Goal: Transaction & Acquisition: Book appointment/travel/reservation

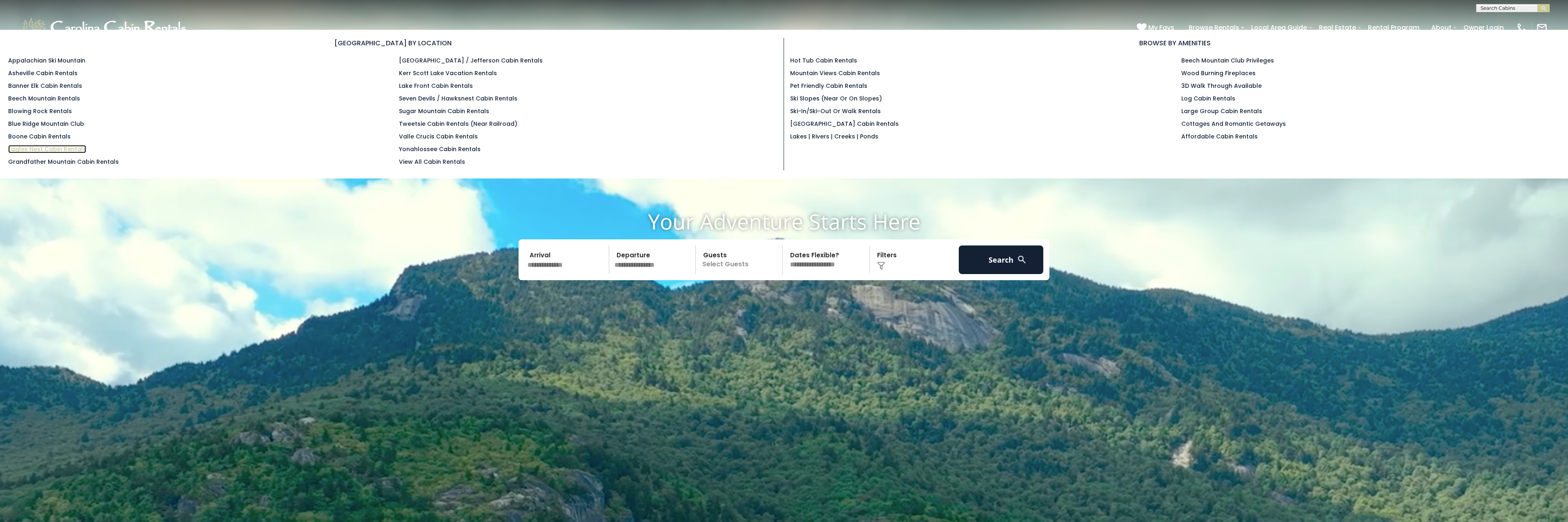
click at [39, 149] on link "Eagles Nest Cabin Rentals" at bounding box center [47, 149] width 78 height 8
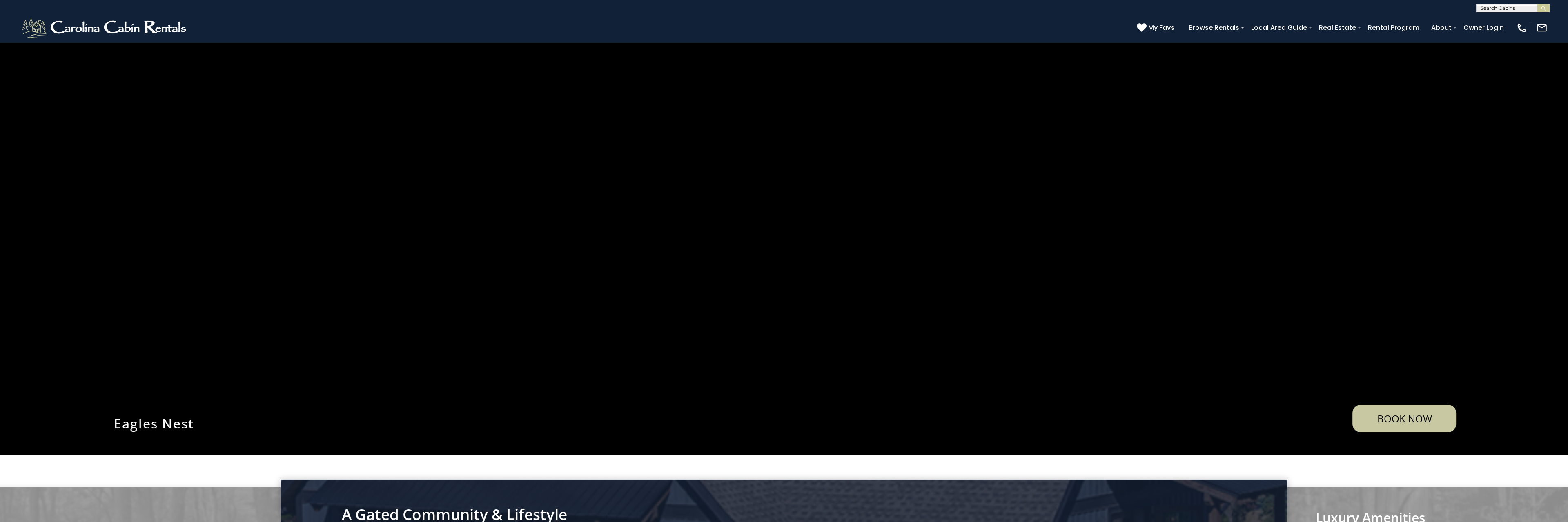
scroll to position [286, 0]
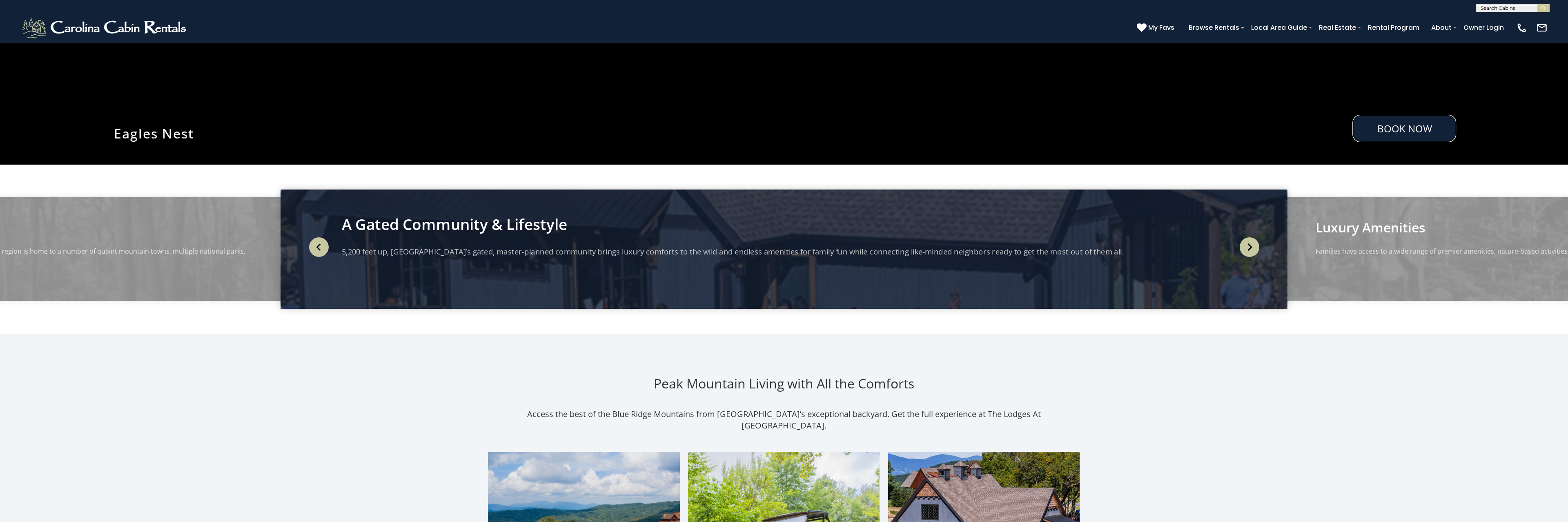
click at [1425, 127] on link "Book Now" at bounding box center [1404, 129] width 103 height 27
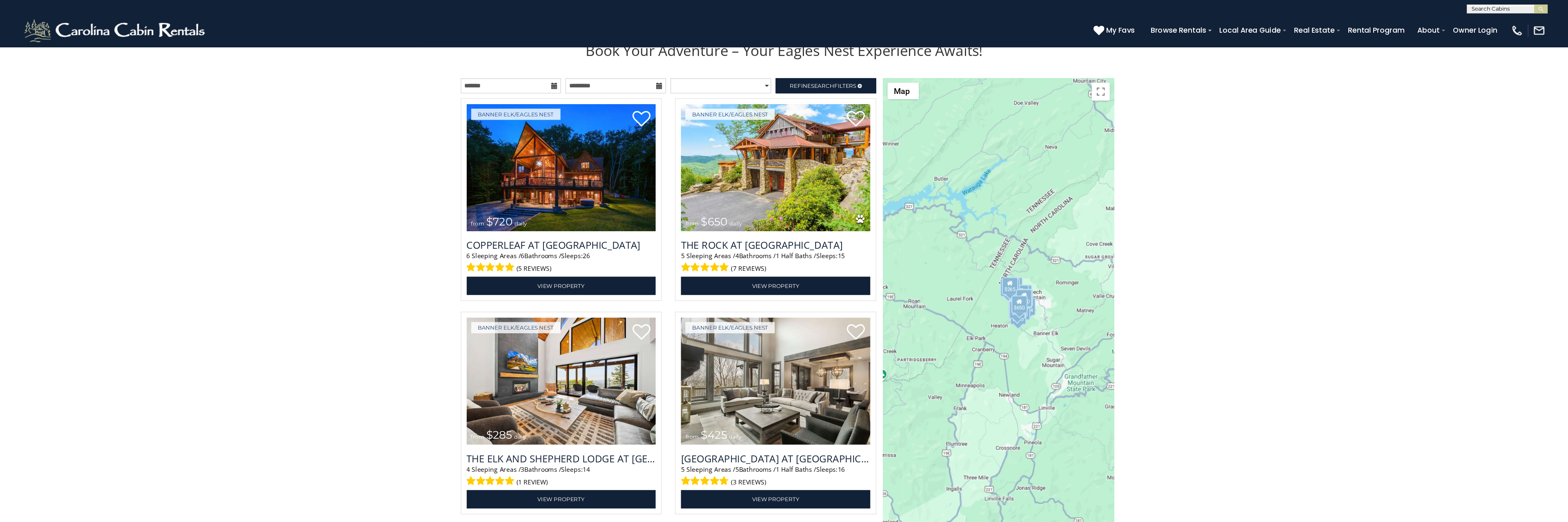
scroll to position [982, 0]
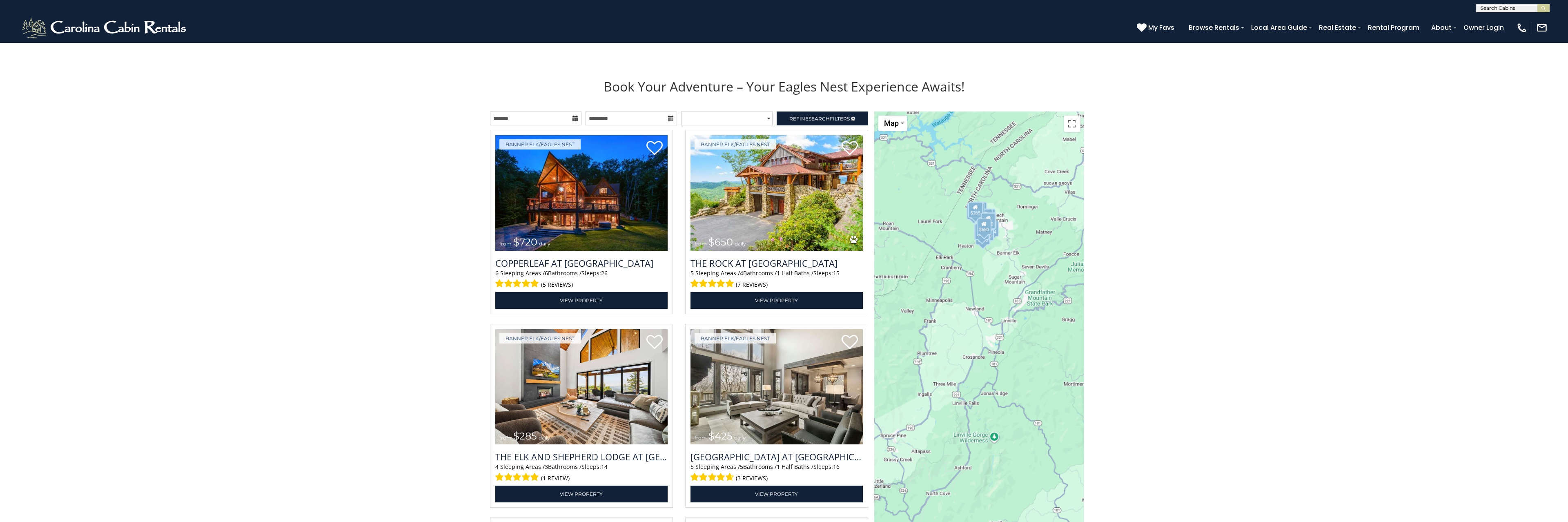
drag, startPoint x: 1029, startPoint y: 348, endPoint x: 1014, endPoint y: 257, distance: 92.2
click at [1014, 257] on div "$720 $650 $285 $425 $230 $200 $305 $300 $290 $424 $315 $250 $215 $230 $305 $265…" at bounding box center [979, 334] width 210 height 446
click at [575, 115] on input "text" at bounding box center [536, 118] width 91 height 14
click at [498, 183] on link "12" at bounding box center [498, 182] width 13 height 10
type input "**********"
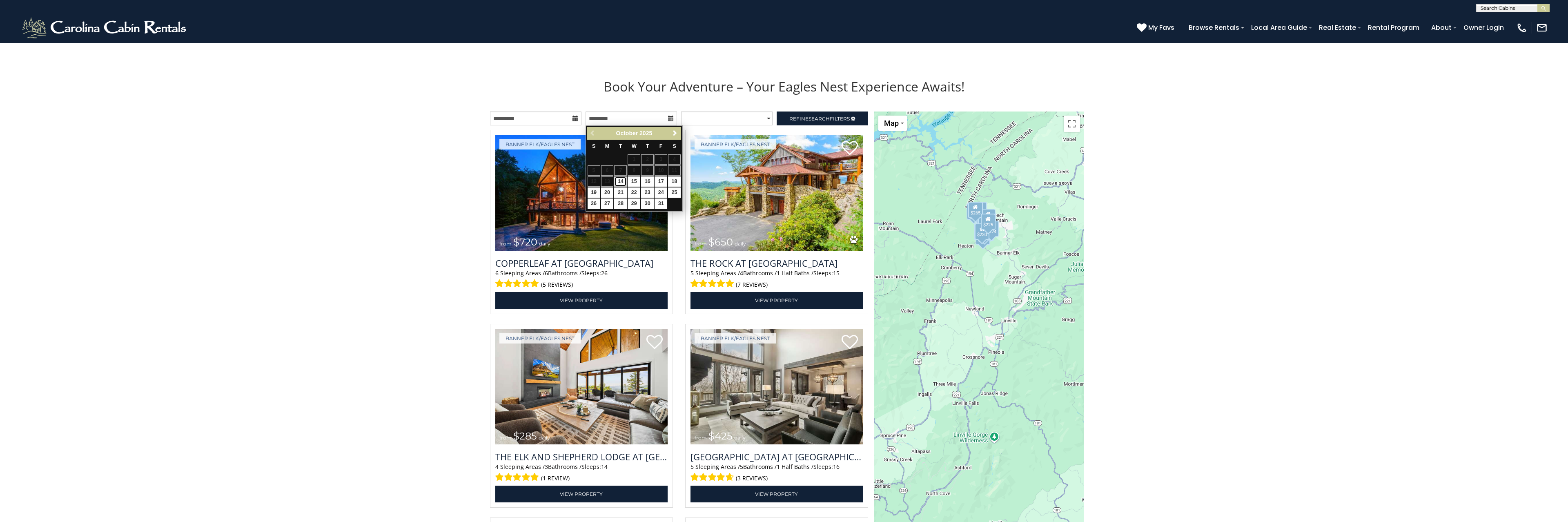
click at [619, 182] on link "14" at bounding box center [620, 182] width 13 height 10
type input "**********"
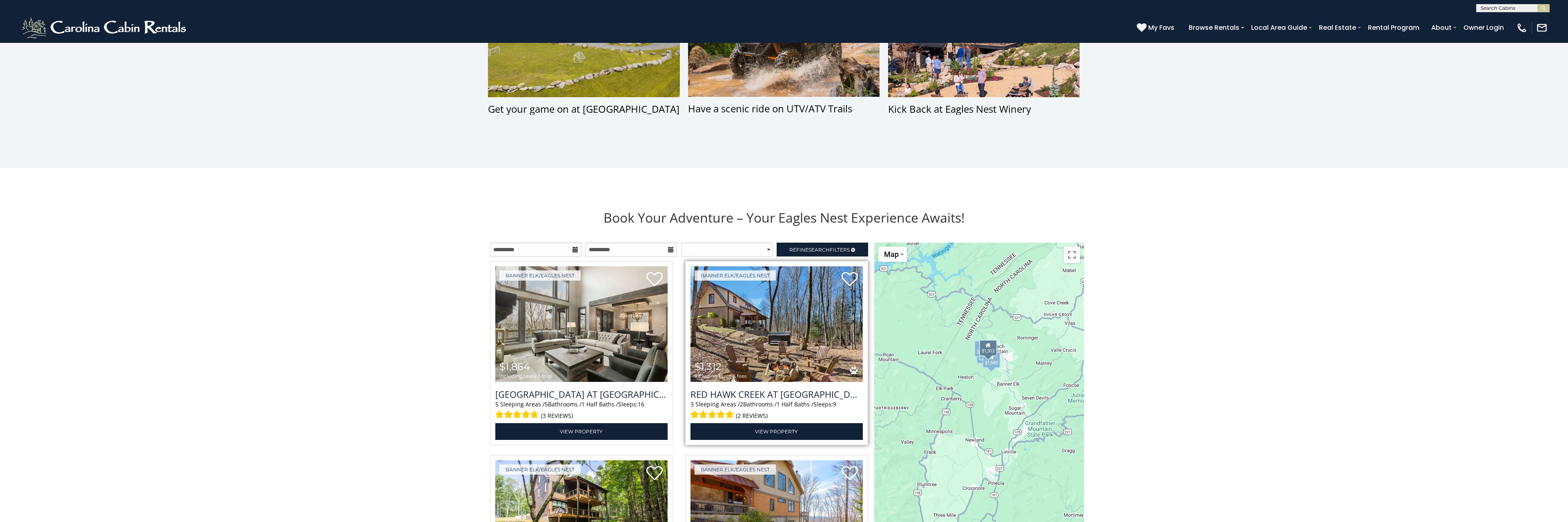
scroll to position [819, 0]
